Goal: Task Accomplishment & Management: Manage account settings

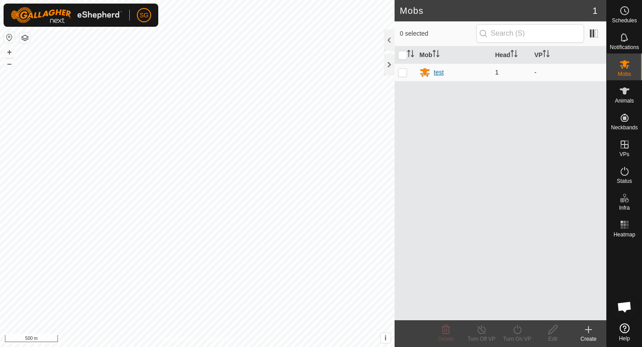
click at [441, 73] on div "test" at bounding box center [439, 72] width 10 height 9
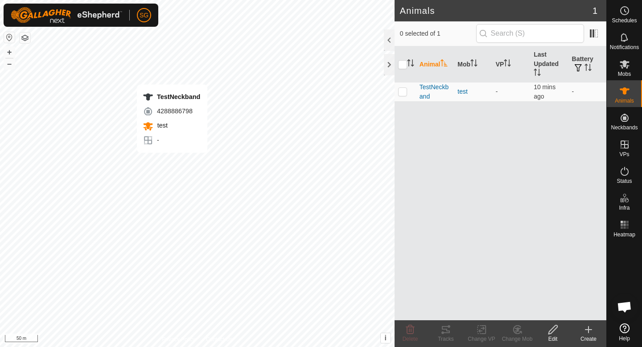
checkbox input "true"
